Goal: Task Accomplishment & Management: Manage account settings

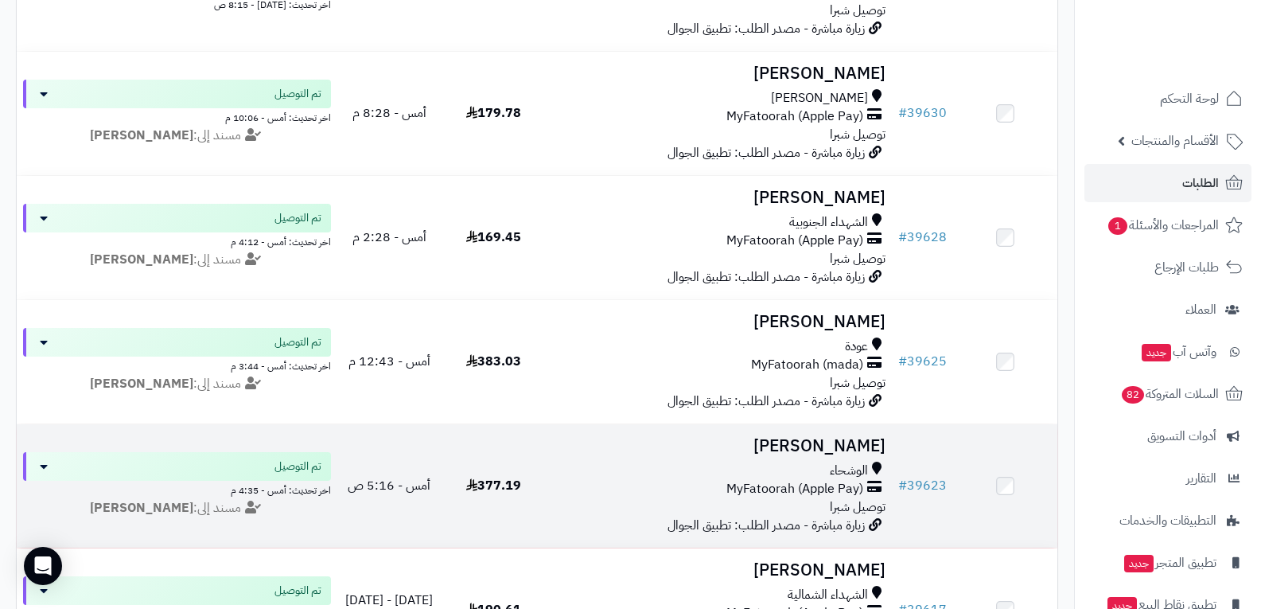
scroll to position [239, 0]
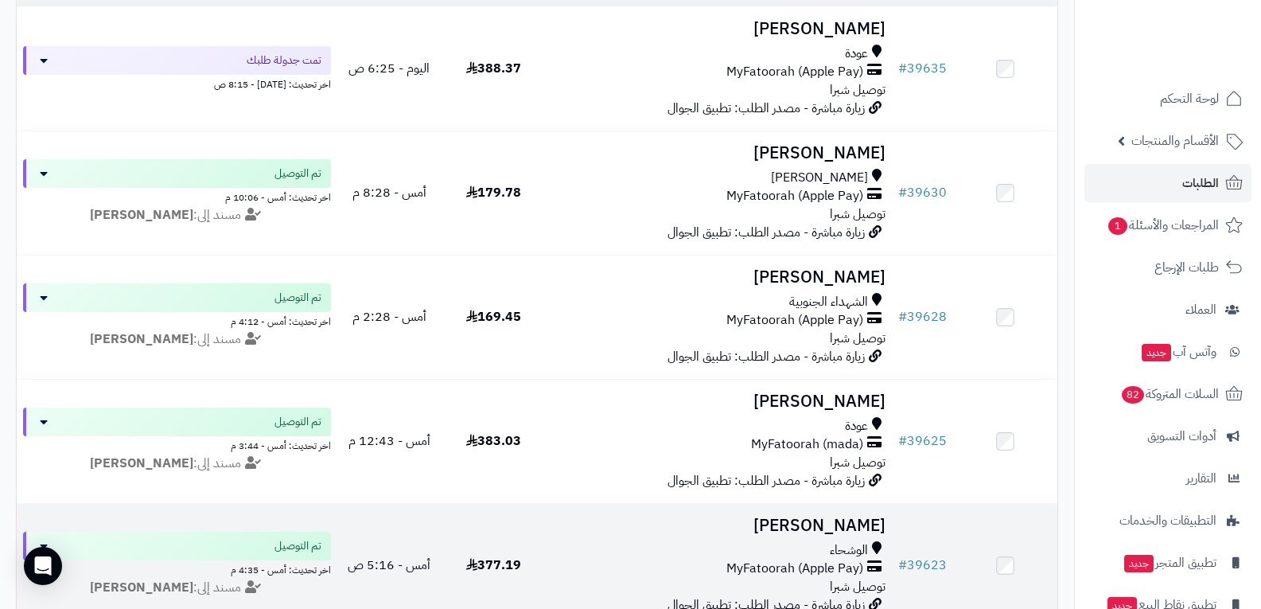
click at [810, 562] on span "MyFatoorah (Apple Pay)" at bounding box center [794, 568] width 137 height 18
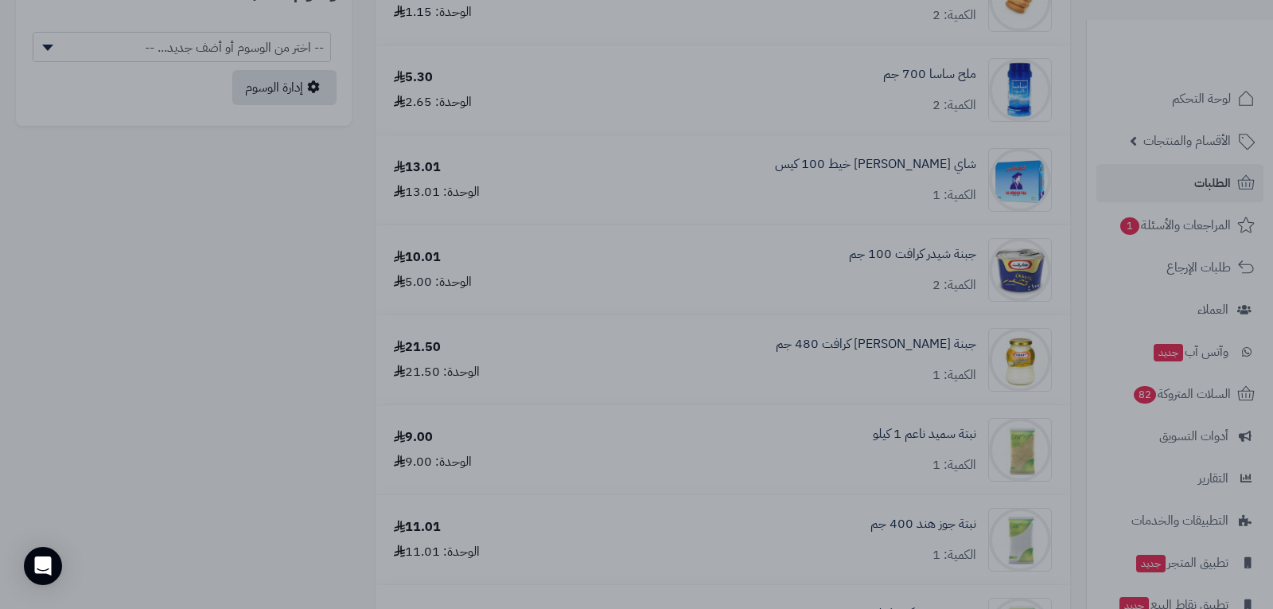
click at [793, 49] on div at bounding box center [636, 304] width 1273 height 609
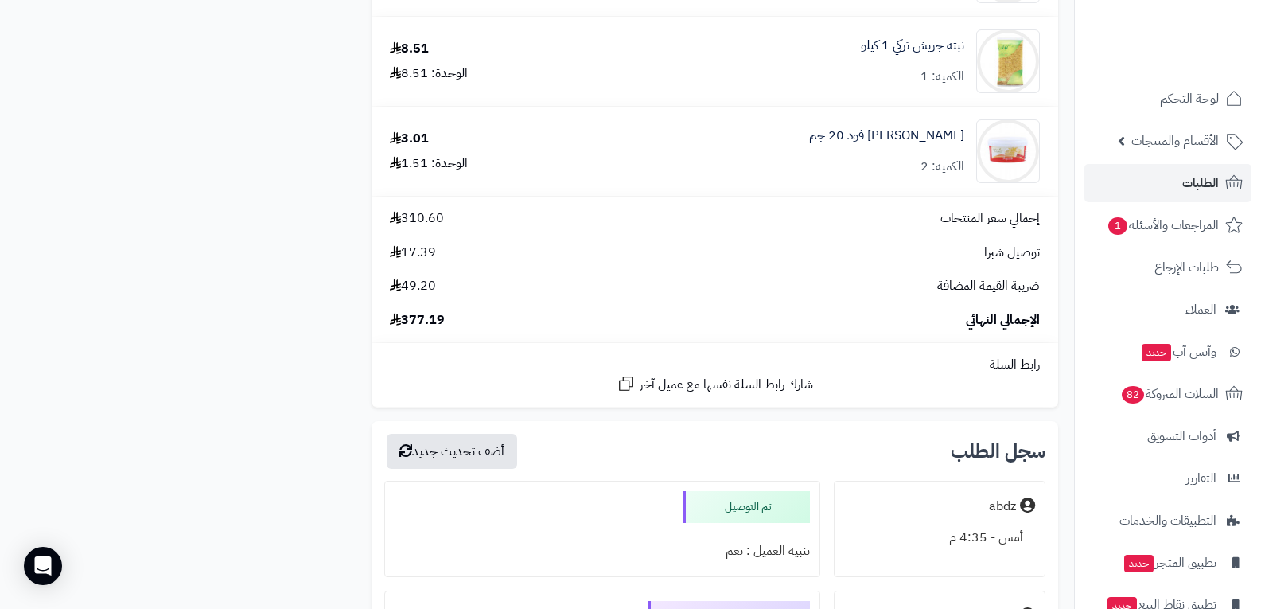
scroll to position [1974, 0]
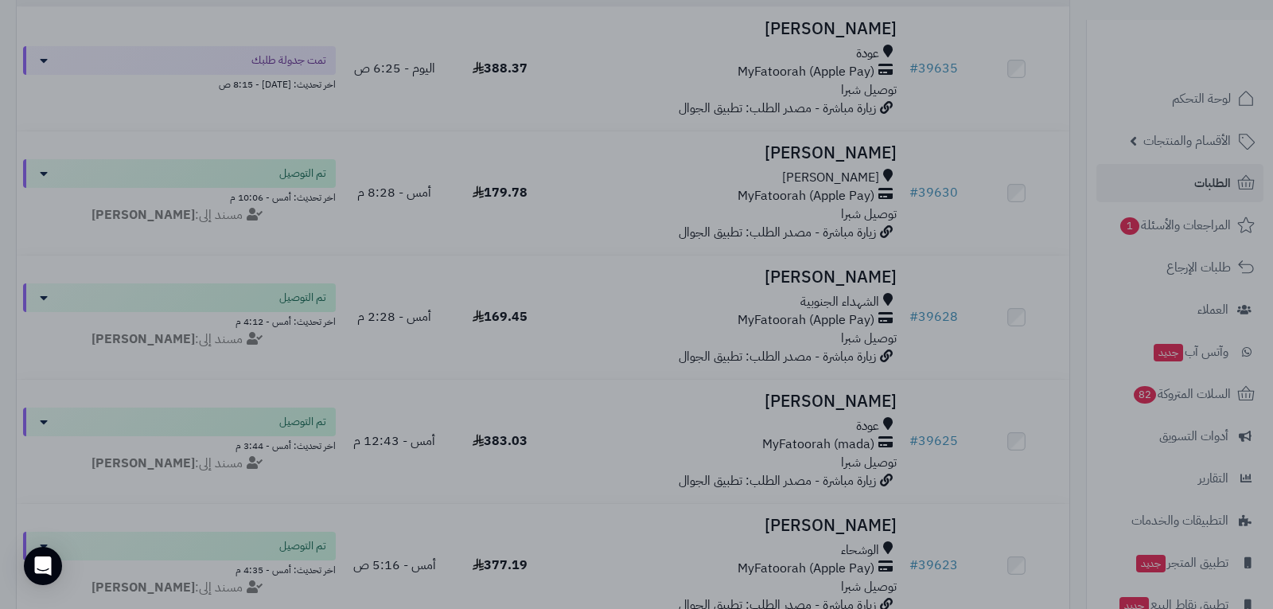
click at [963, 161] on div at bounding box center [636, 304] width 1273 height 609
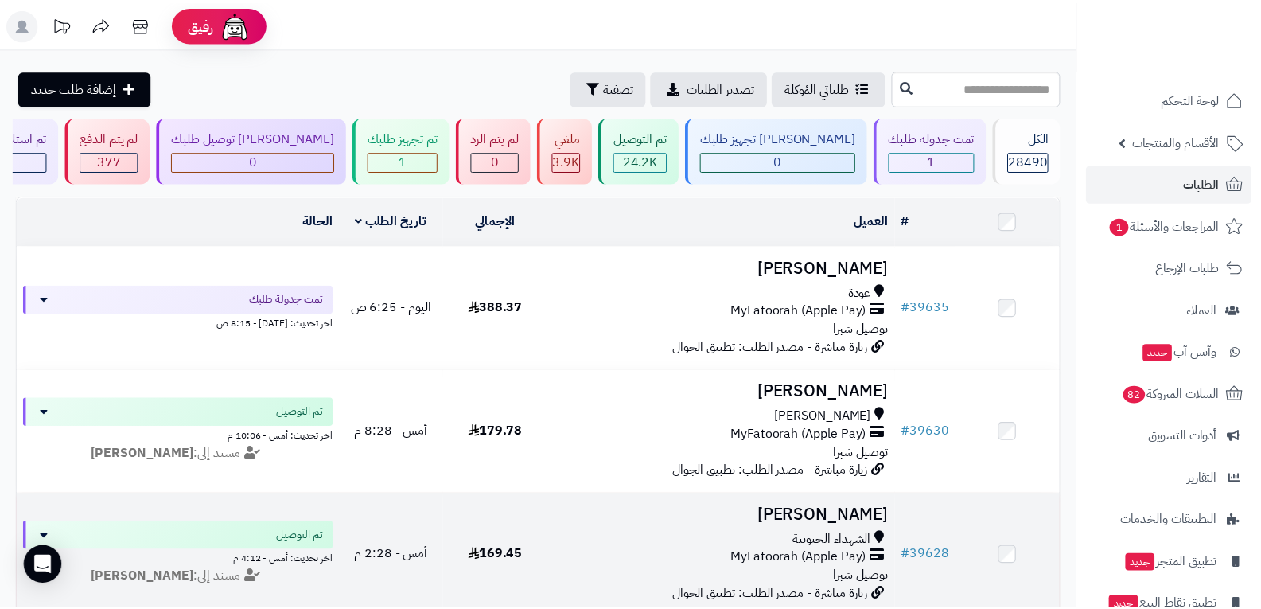
scroll to position [239, 0]
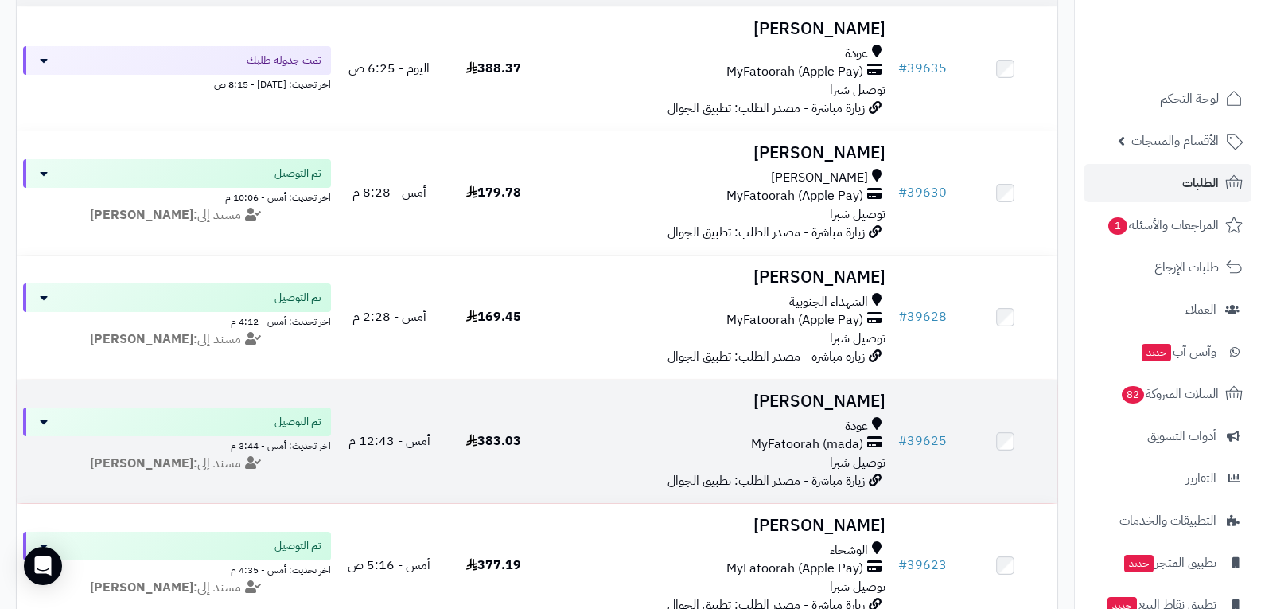
click at [806, 430] on div "عودة" at bounding box center [719, 426] width 334 height 18
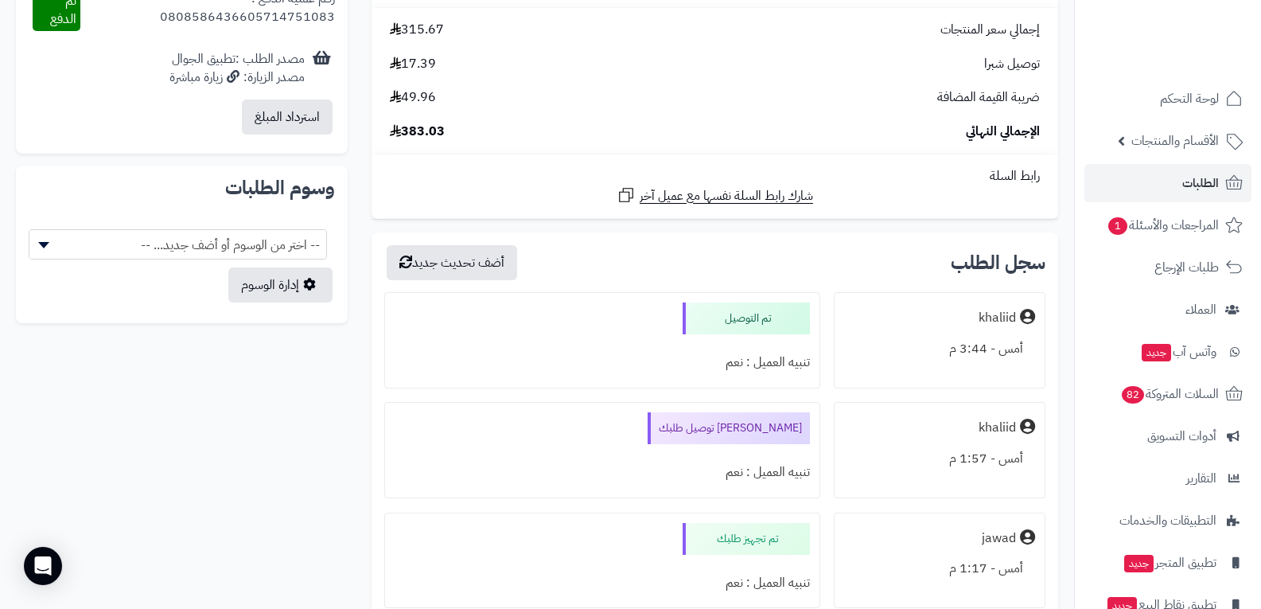
scroll to position [955, 0]
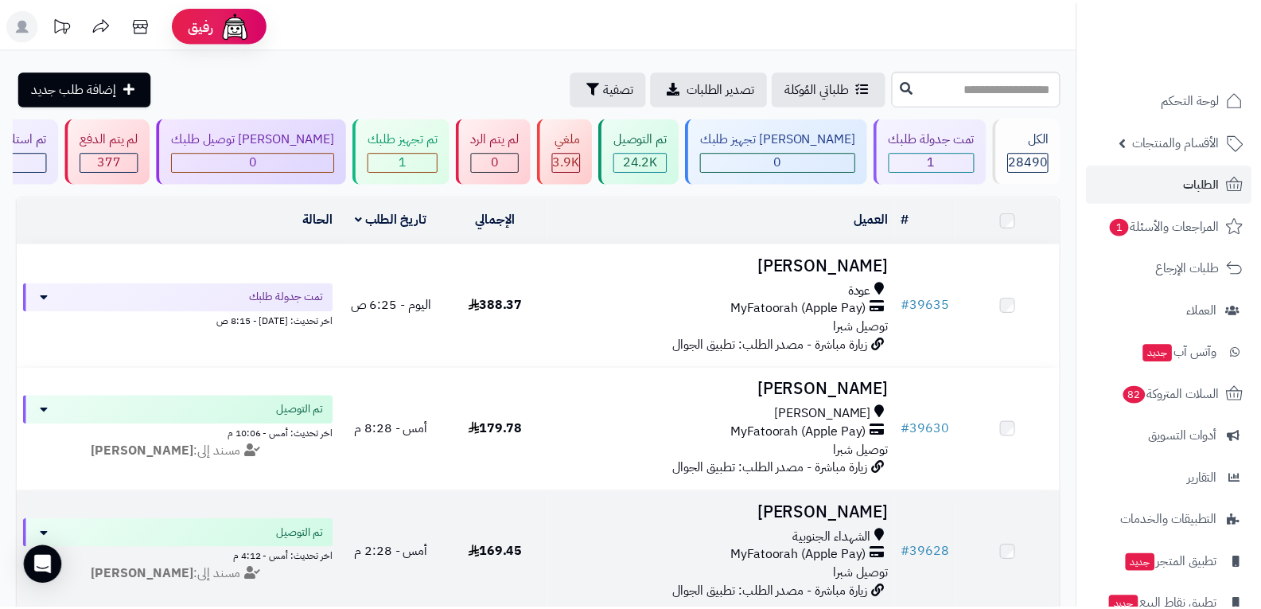
scroll to position [239, 0]
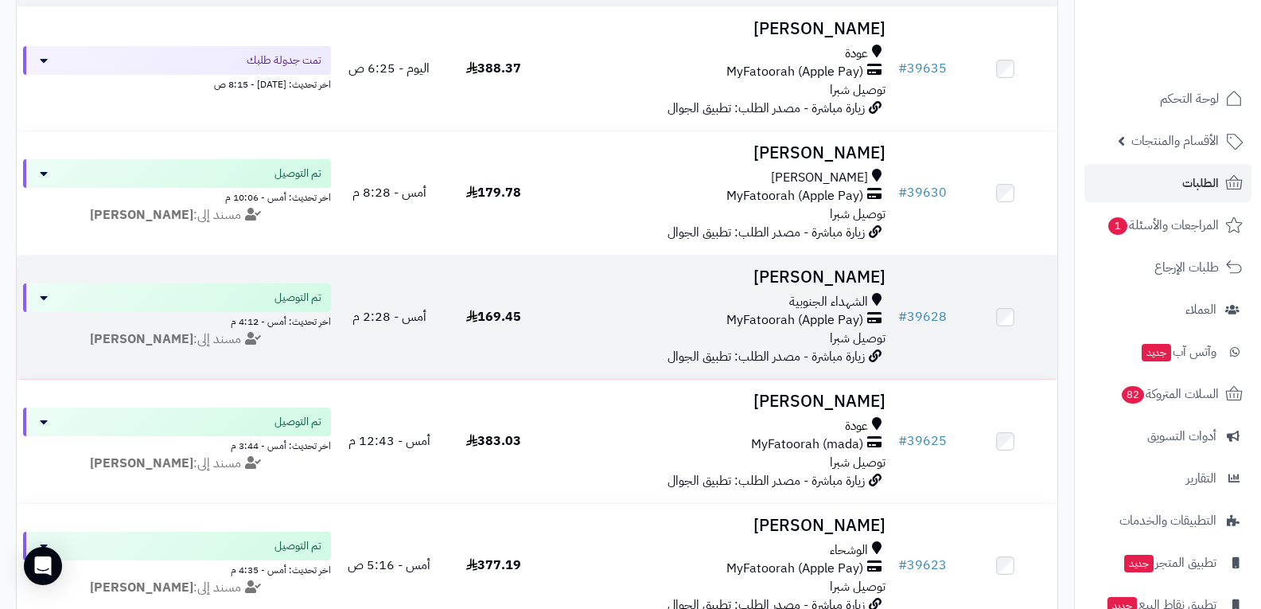
click at [807, 319] on span "MyFatoorah (Apple Pay)" at bounding box center [794, 320] width 137 height 18
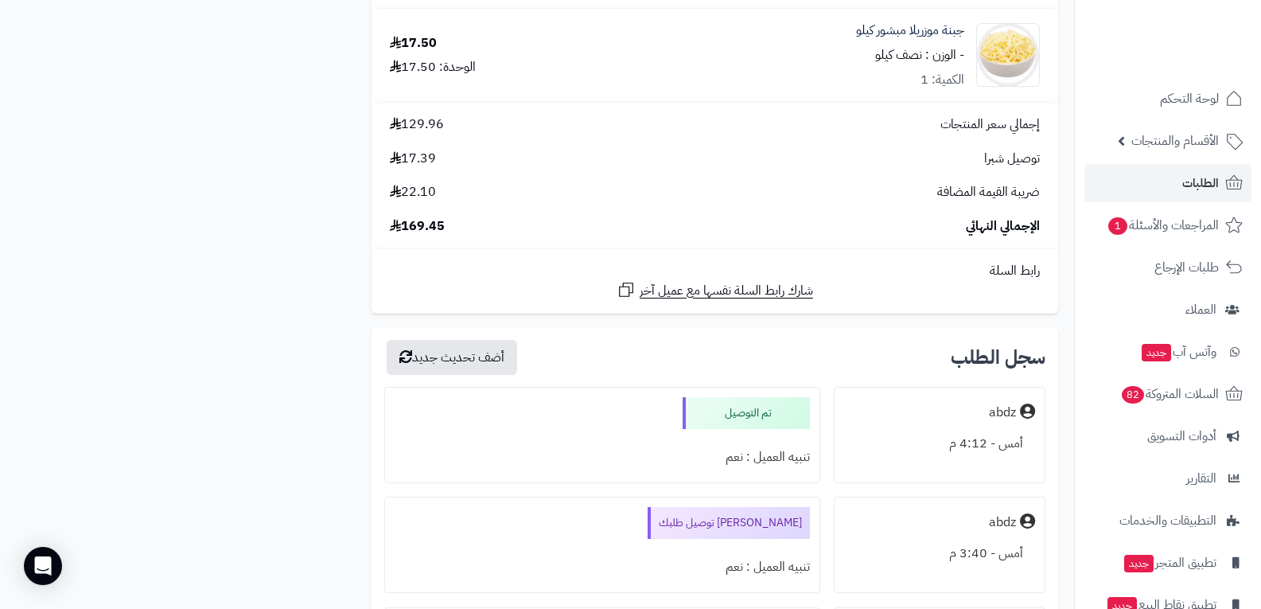
scroll to position [1432, 0]
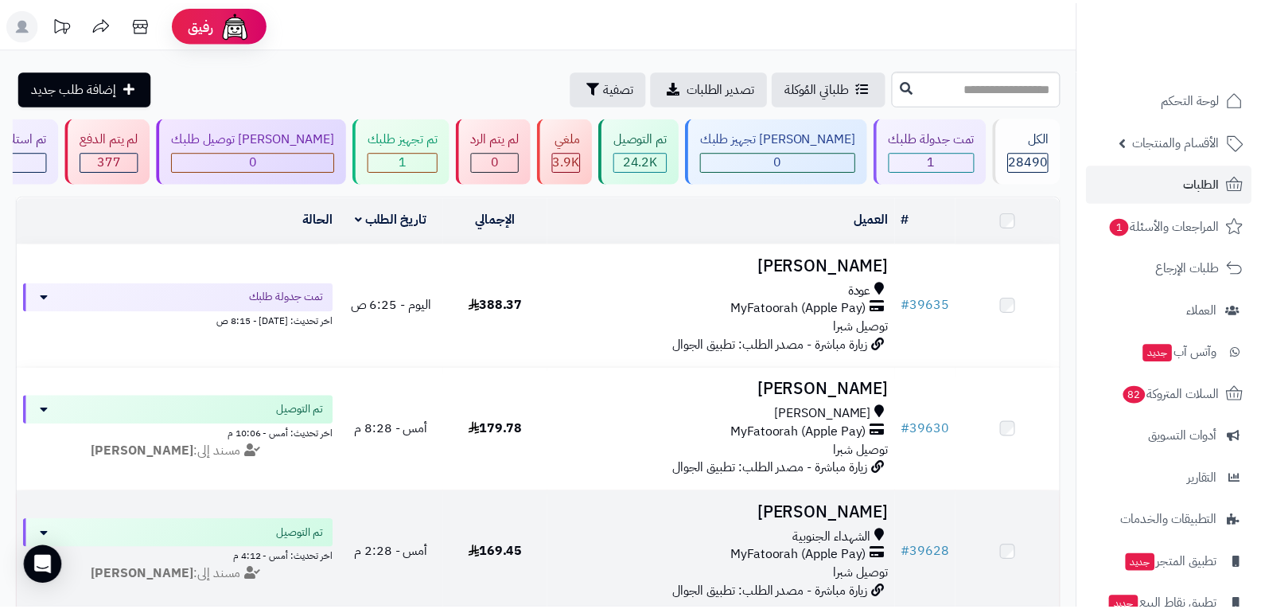
scroll to position [239, 0]
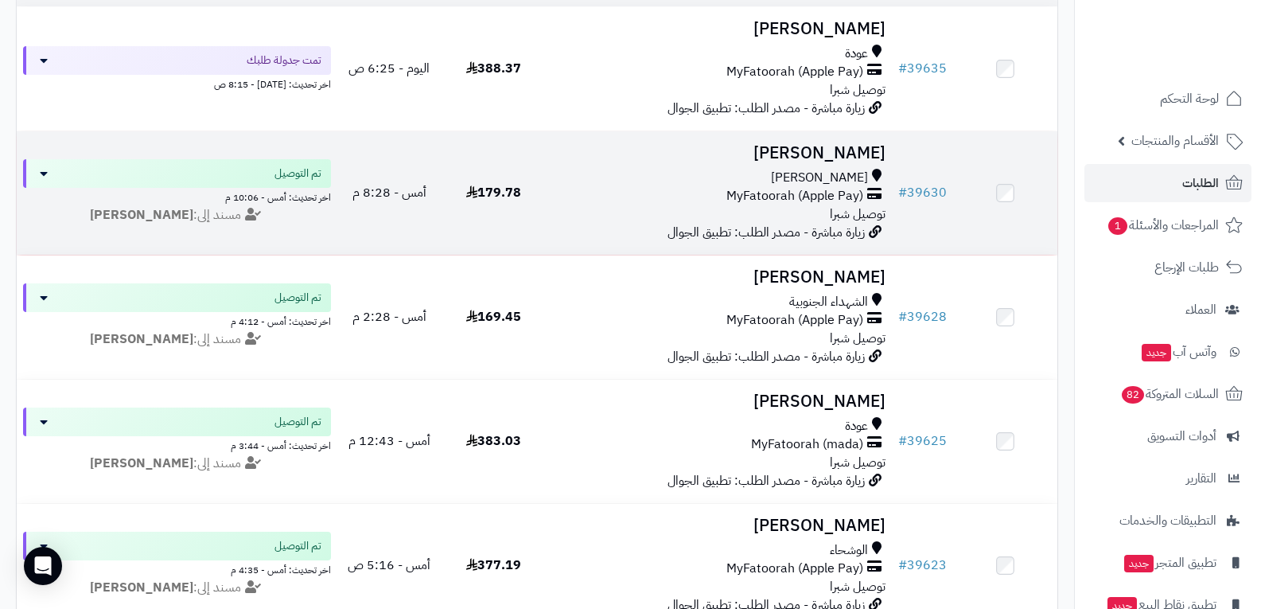
click at [816, 205] on div "السيل الصغير MyFatoorah (Apple Pay) توصيل شبرا" at bounding box center [719, 196] width 334 height 55
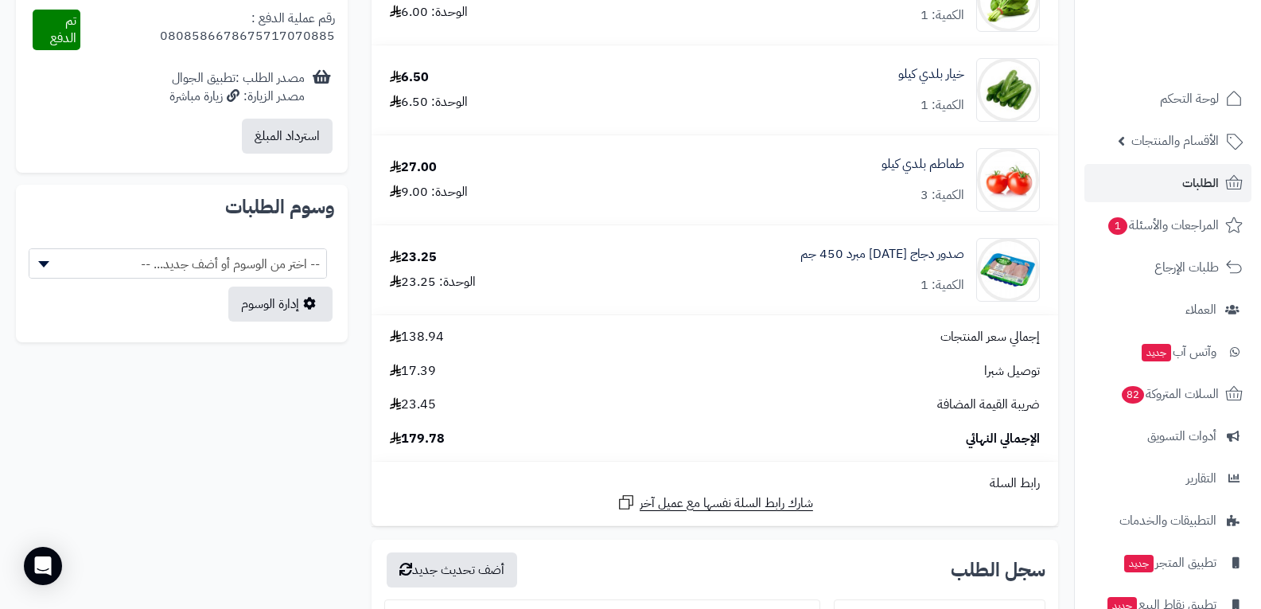
scroll to position [1114, 0]
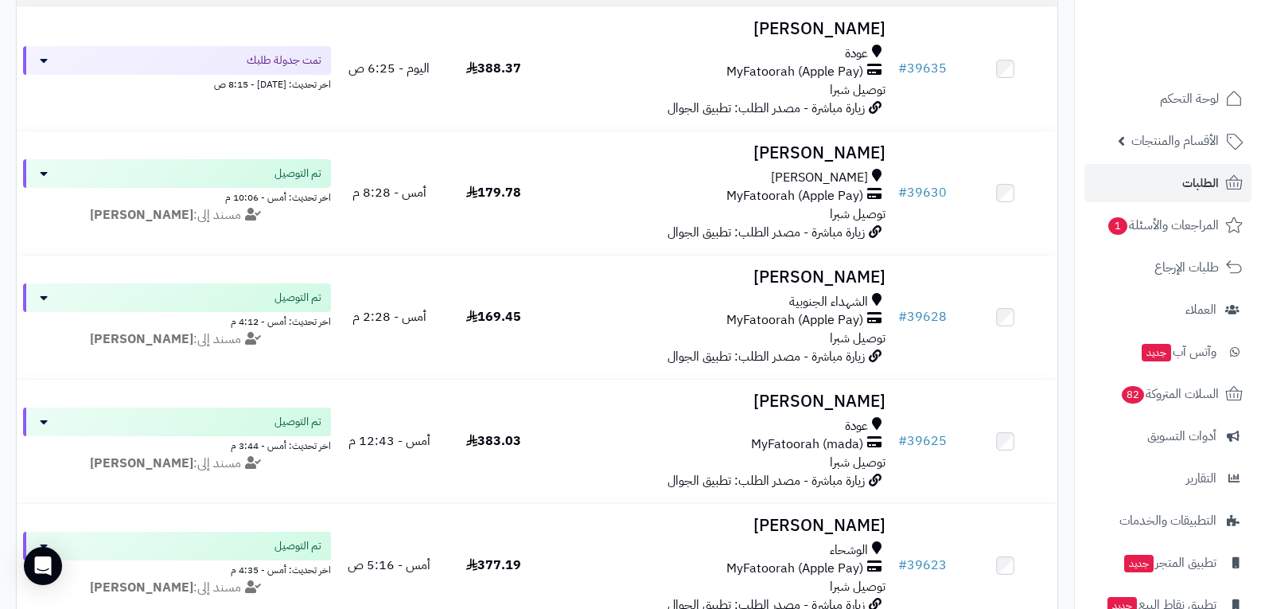
scroll to position [239, 0]
